Goal: Browse casually

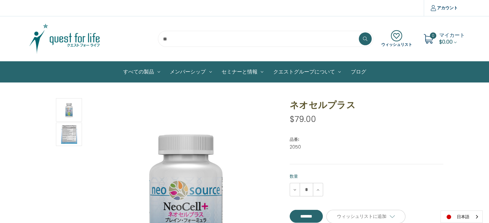
click at [58, 40] on img at bounding box center [64, 39] width 80 height 32
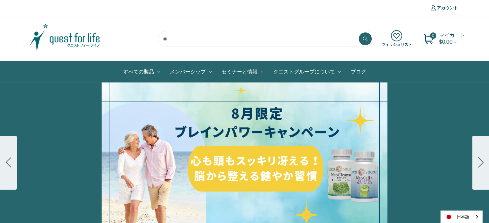
click at [485, 169] on button "Go to slide 2" at bounding box center [480, 163] width 17 height 54
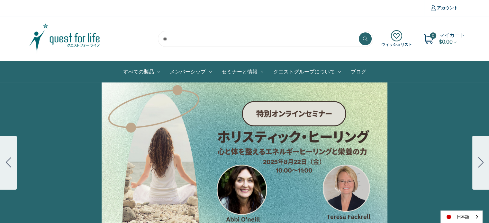
click at [485, 169] on button "Go to slide 3" at bounding box center [480, 163] width 17 height 54
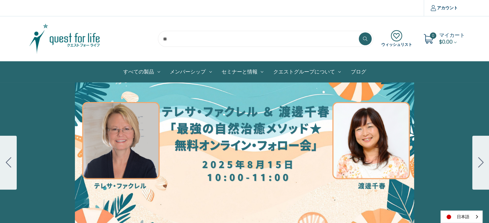
click at [485, 169] on button "Go to slide 4" at bounding box center [480, 163] width 17 height 54
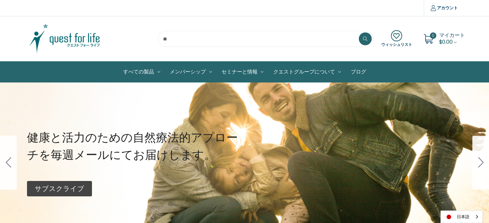
click at [485, 169] on button "Go to slide 1" at bounding box center [480, 163] width 17 height 54
